Goal: Task Accomplishment & Management: Manage account settings

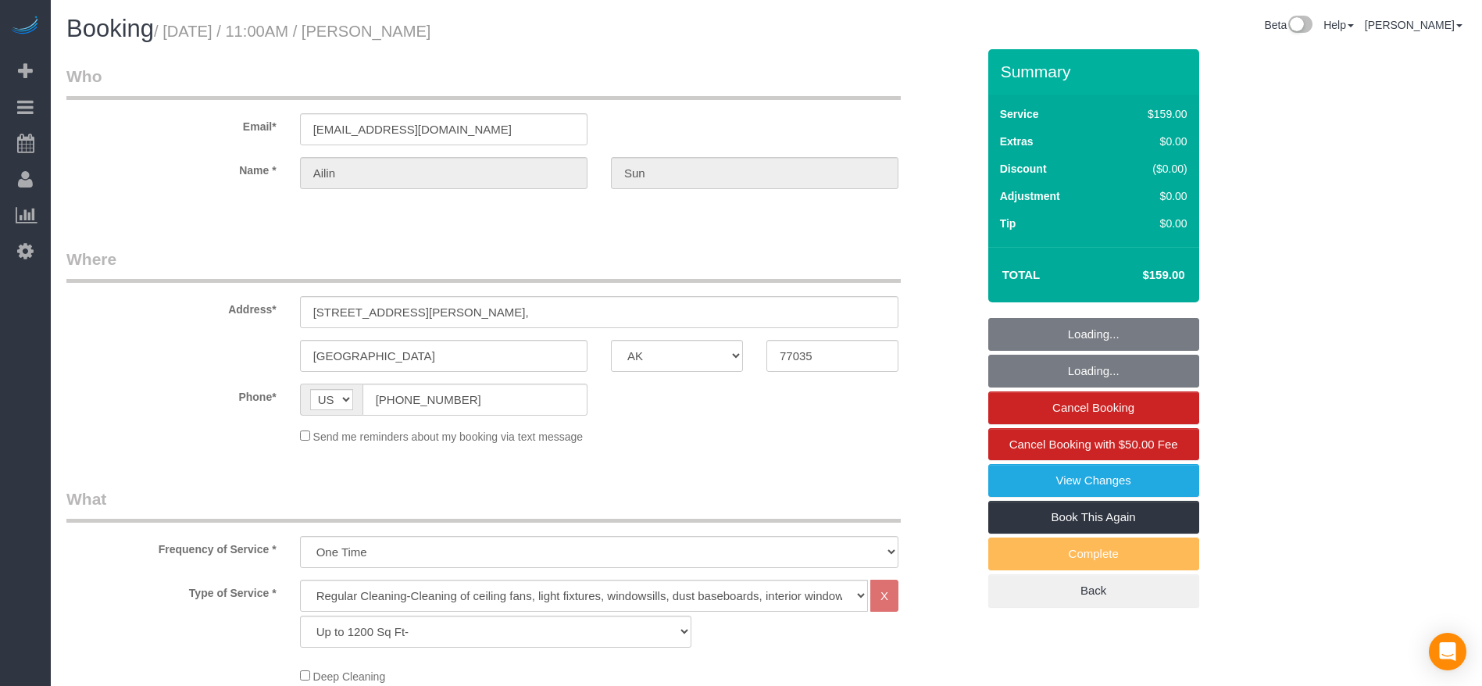
select select "[GEOGRAPHIC_DATA]"
select select "3"
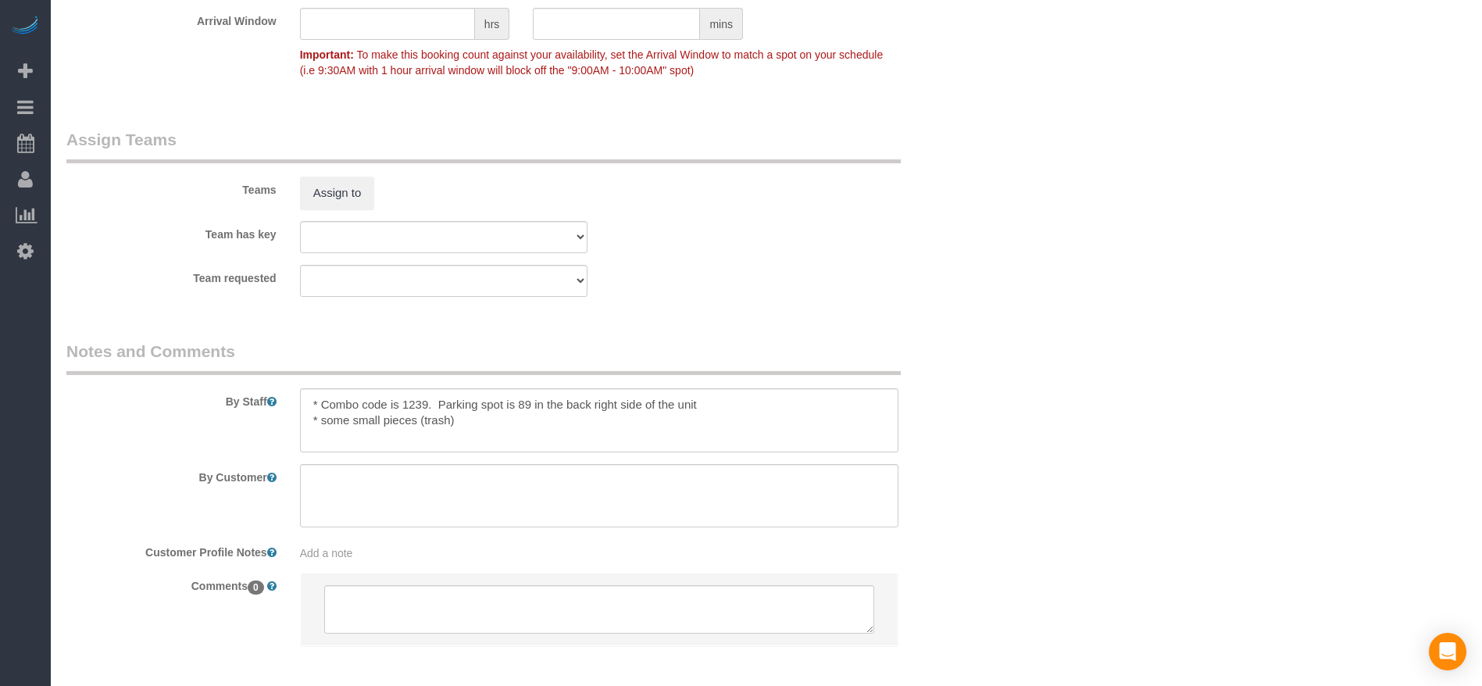
scroll to position [1524, 0]
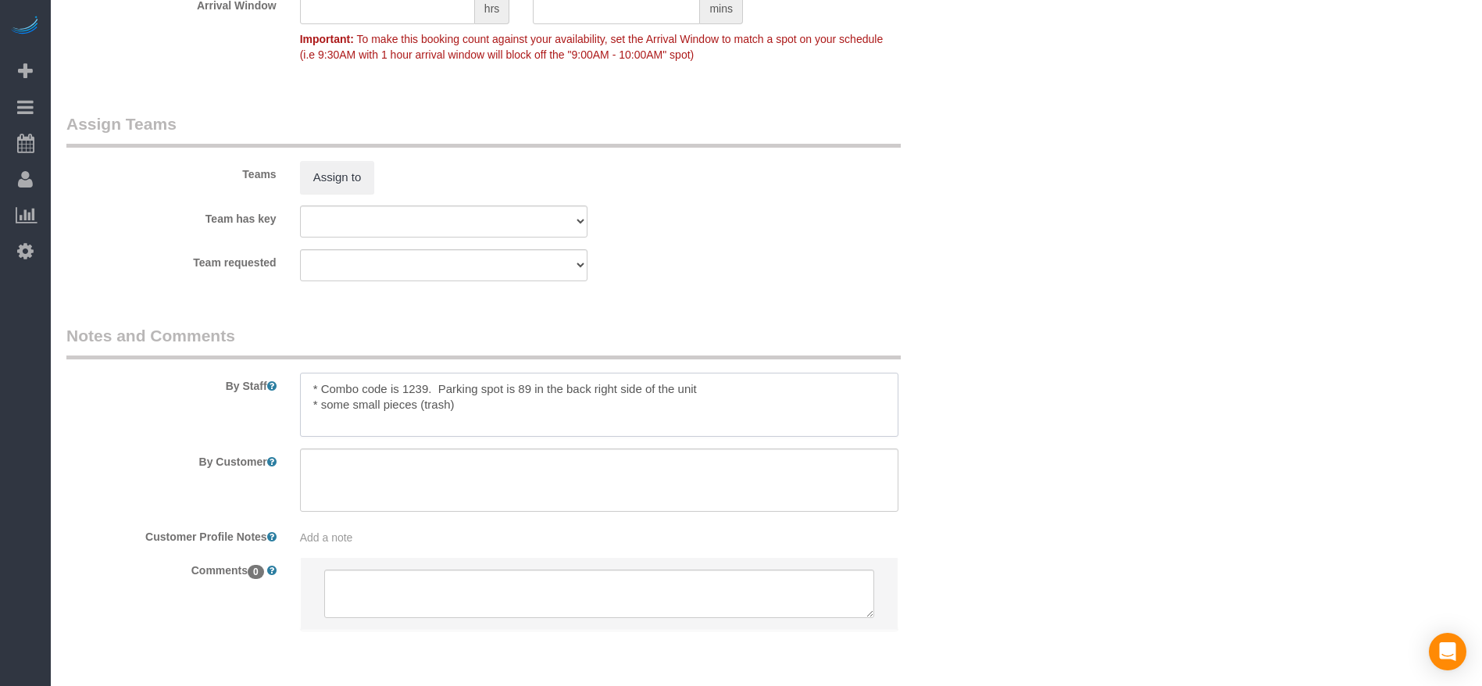
drag, startPoint x: 307, startPoint y: 389, endPoint x: 678, endPoint y: 430, distance: 373.4
click at [678, 430] on textarea at bounding box center [599, 405] width 599 height 64
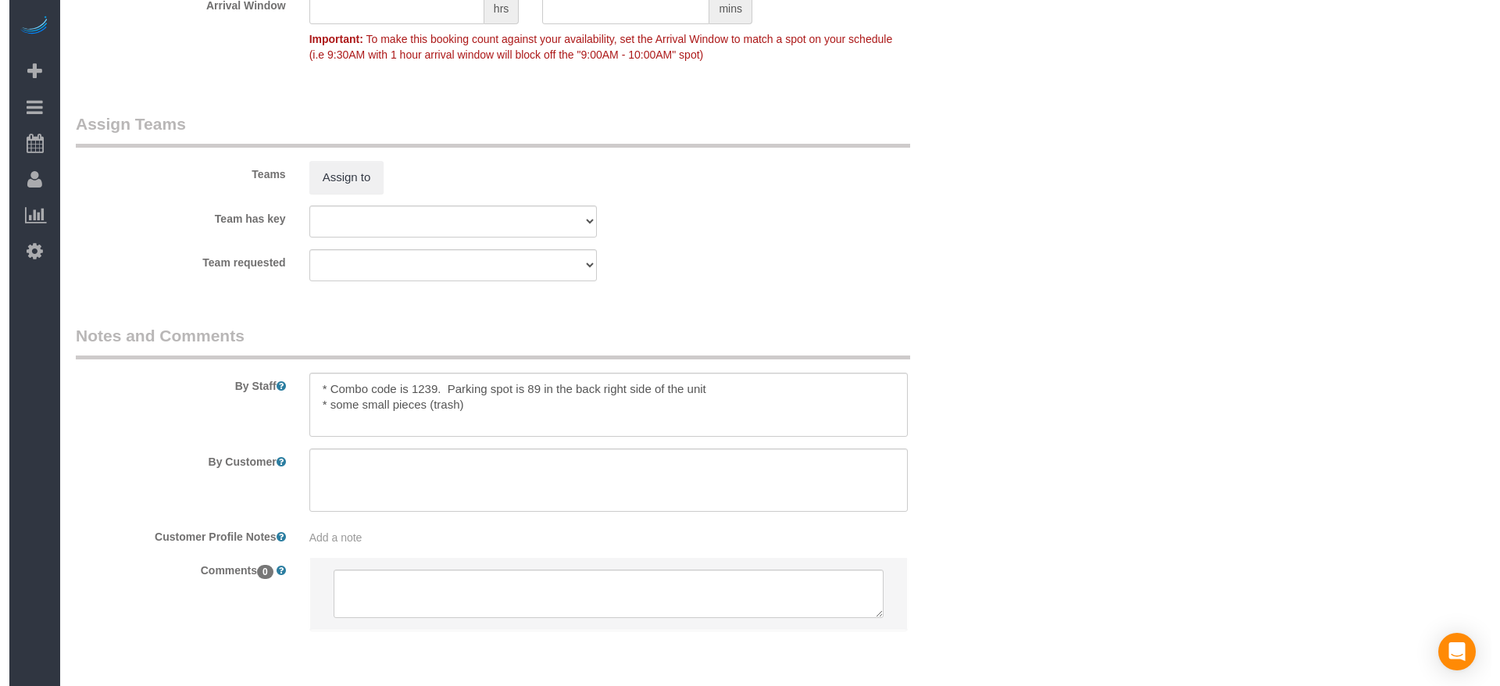
scroll to position [0, 0]
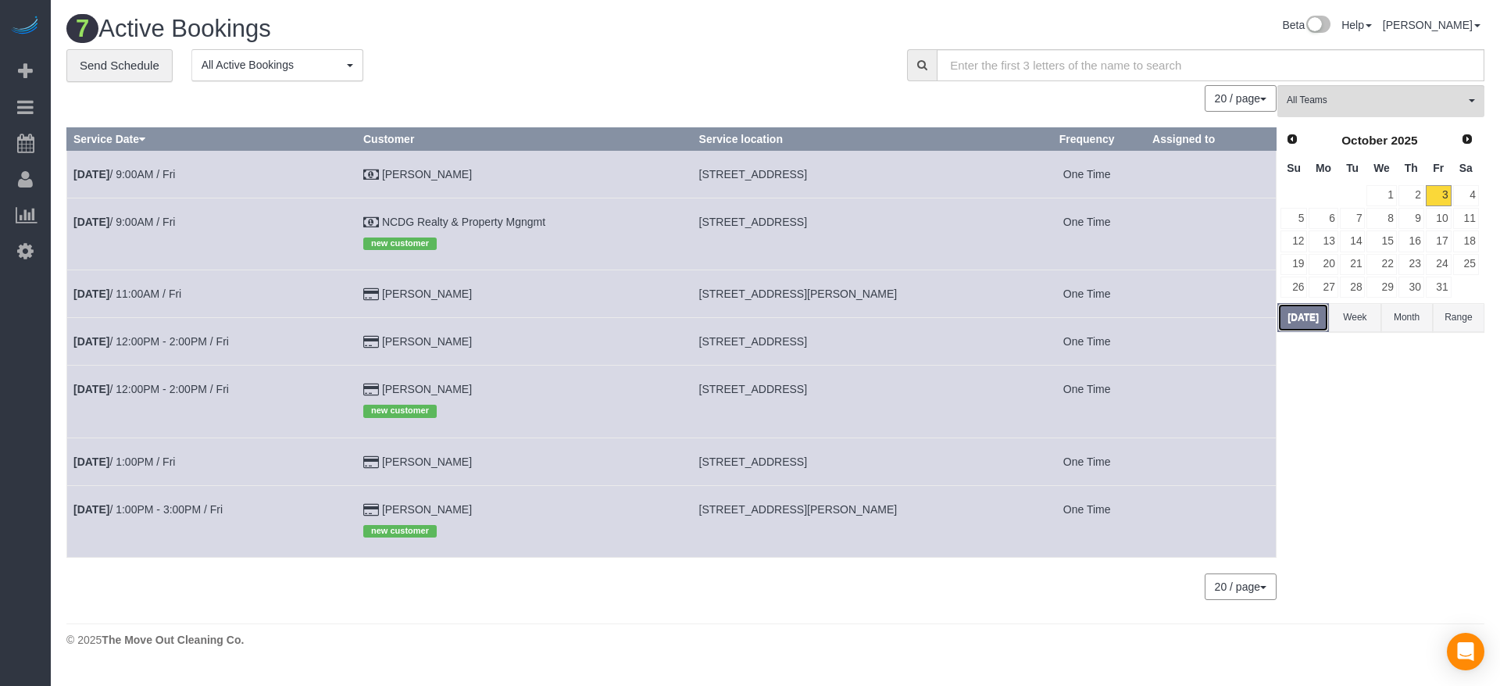
click at [1306, 318] on button "[DATE]" at bounding box center [1304, 317] width 52 height 29
drag, startPoint x: 705, startPoint y: 222, endPoint x: 869, endPoint y: 225, distance: 164.1
click at [916, 236] on td "[STREET_ADDRESS]" at bounding box center [860, 234] width 336 height 72
copy span "[STREET_ADDRESS]"
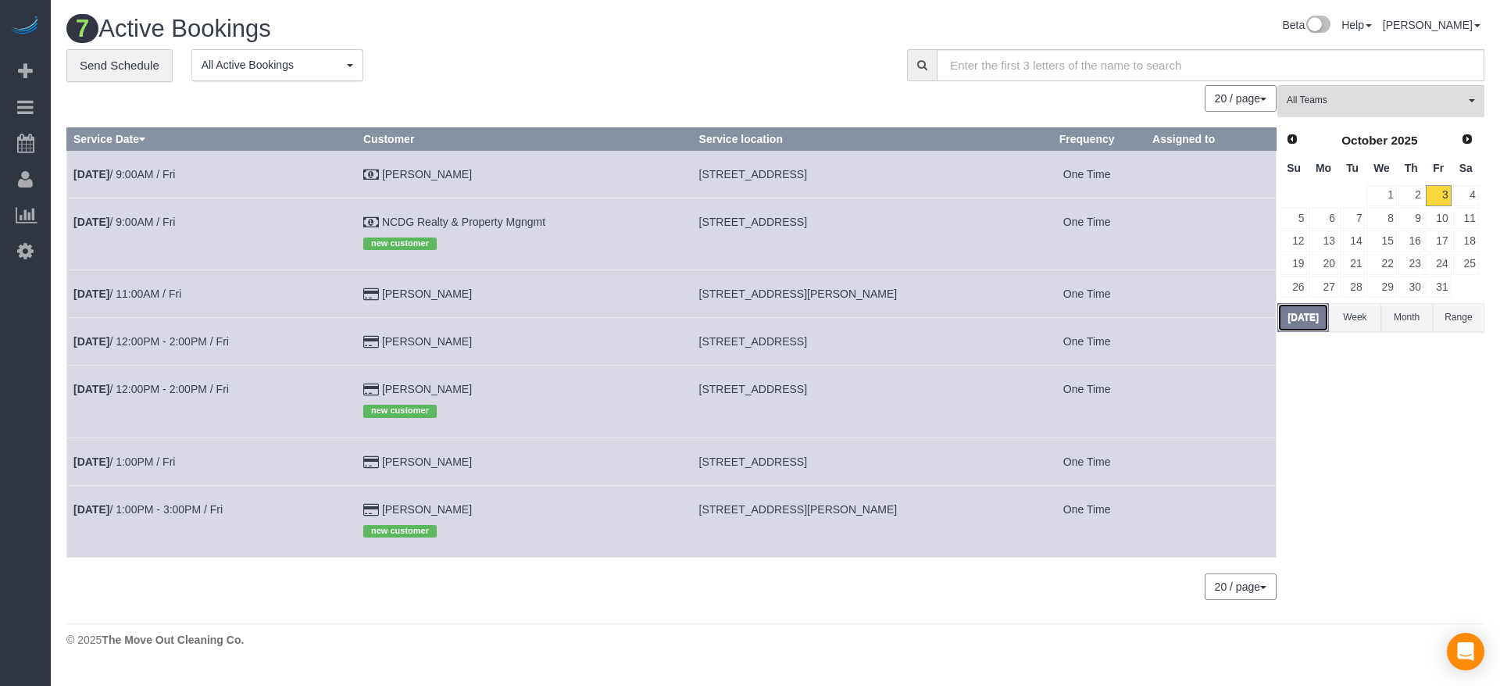
click at [1316, 319] on button "[DATE]" at bounding box center [1304, 317] width 52 height 29
click at [1302, 313] on button "[DATE]" at bounding box center [1304, 317] width 52 height 29
drag, startPoint x: 702, startPoint y: 173, endPoint x: 922, endPoint y: 181, distance: 220.5
click at [924, 181] on td "[STREET_ADDRESS]" at bounding box center [860, 174] width 336 height 48
copy span "[STREET_ADDRESS]"
